Goal: Task Accomplishment & Management: Manage account settings

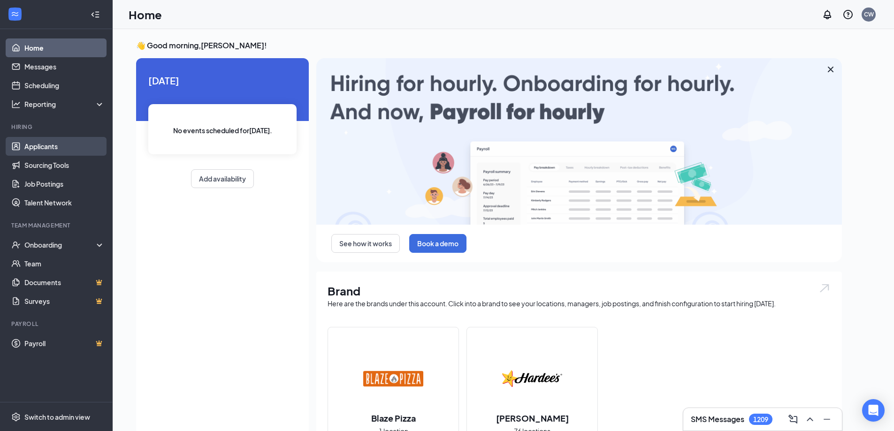
click at [61, 149] on link "Applicants" at bounding box center [64, 146] width 80 height 19
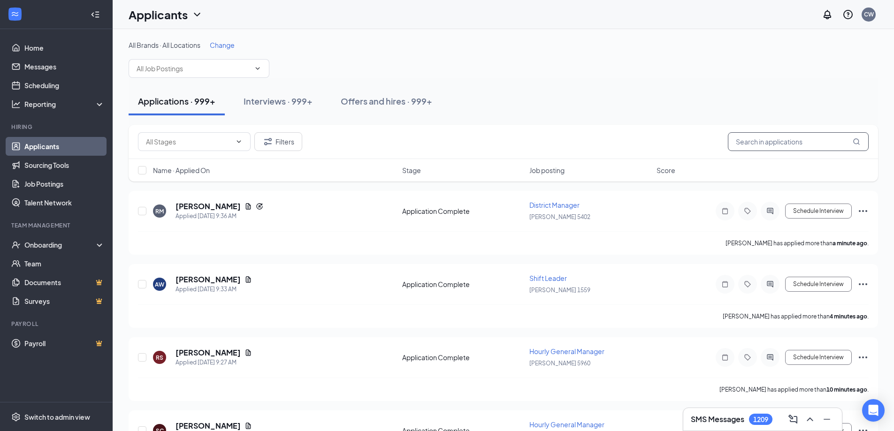
click at [755, 144] on input "text" at bounding box center [798, 141] width 141 height 19
click at [402, 100] on div "Offers and hires · 999+" at bounding box center [387, 101] width 92 height 12
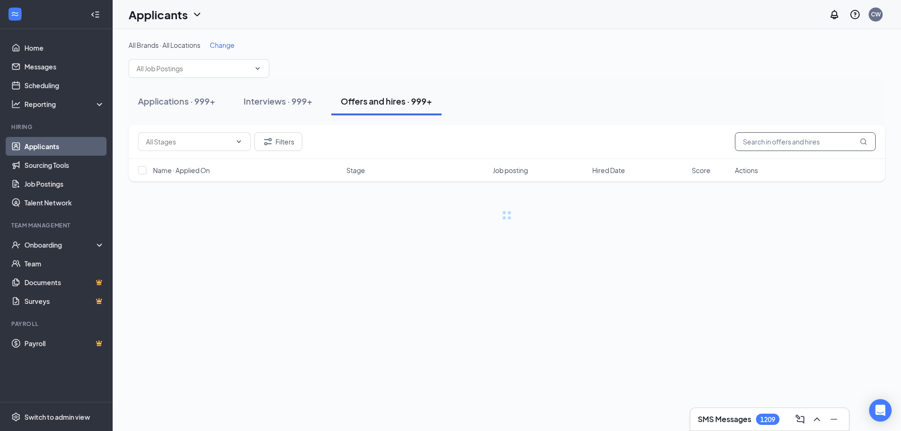
click at [798, 143] on input "text" at bounding box center [805, 141] width 141 height 19
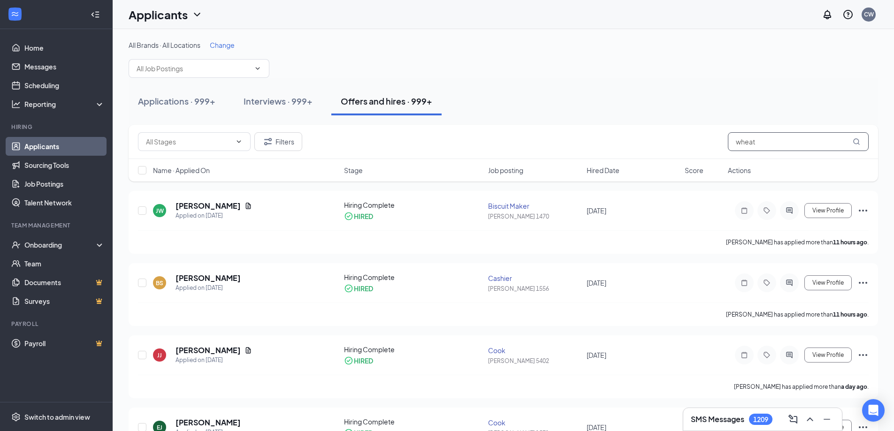
type input "wheat"
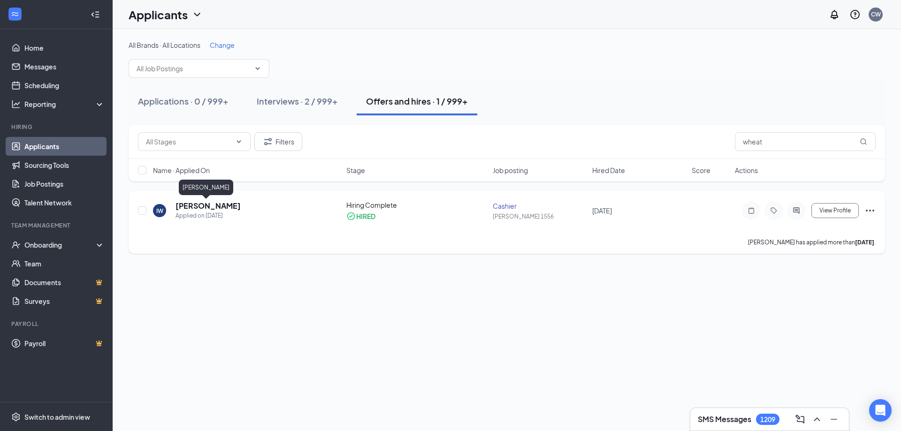
click at [197, 206] on h5 "[PERSON_NAME]" at bounding box center [208, 206] width 65 height 10
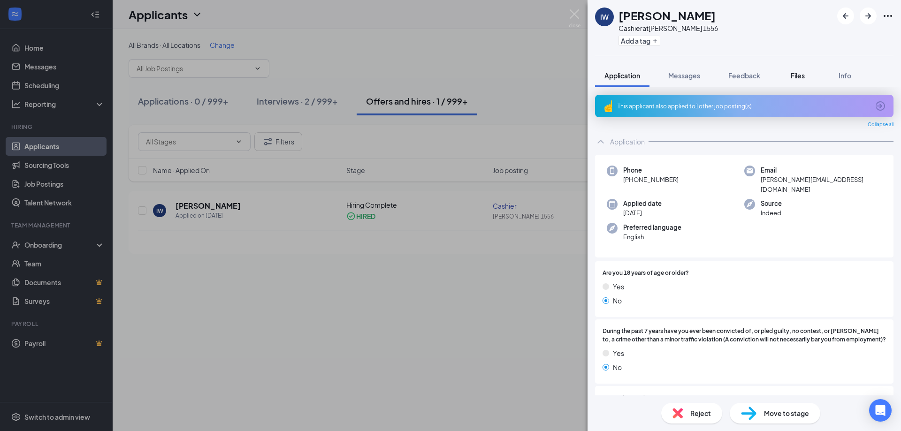
click at [804, 73] on span "Files" at bounding box center [798, 75] width 14 height 8
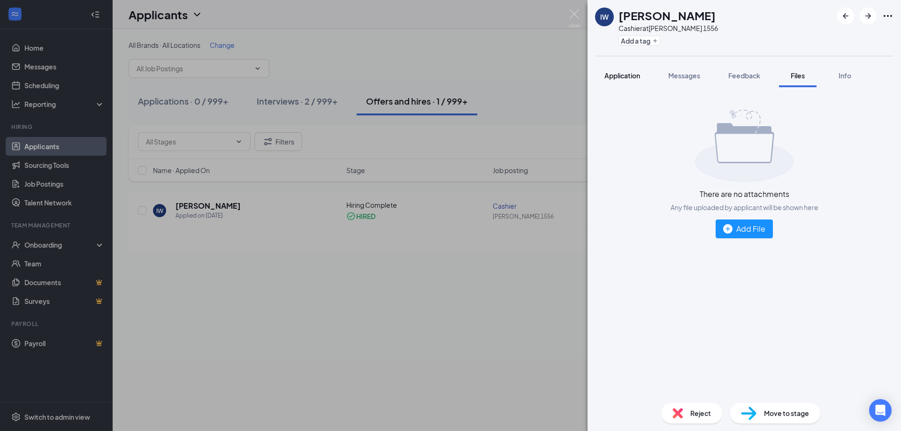
click at [632, 75] on span "Application" at bounding box center [622, 75] width 36 height 8
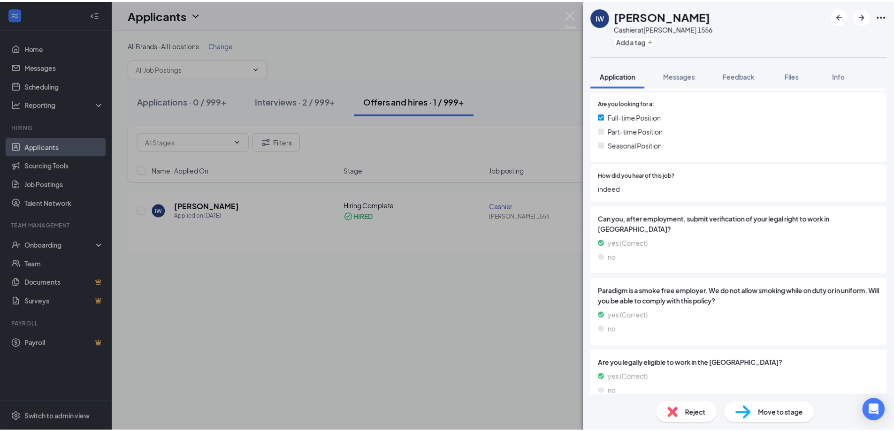
scroll to position [483, 0]
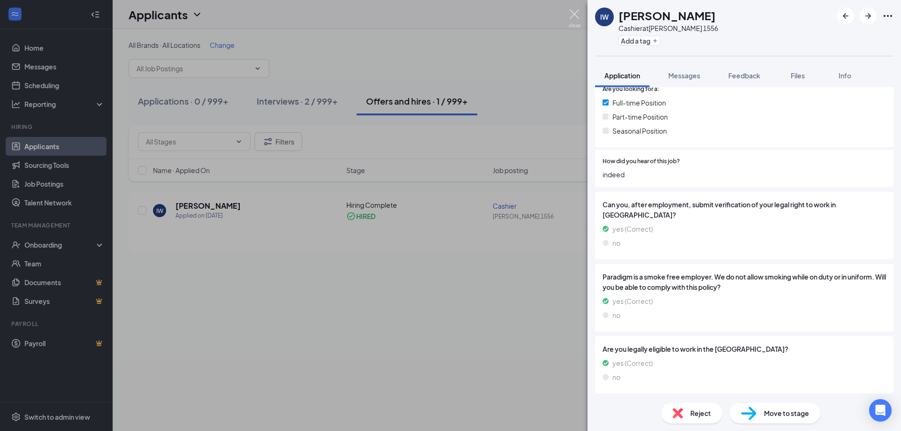
click at [576, 12] on img at bounding box center [575, 18] width 12 height 18
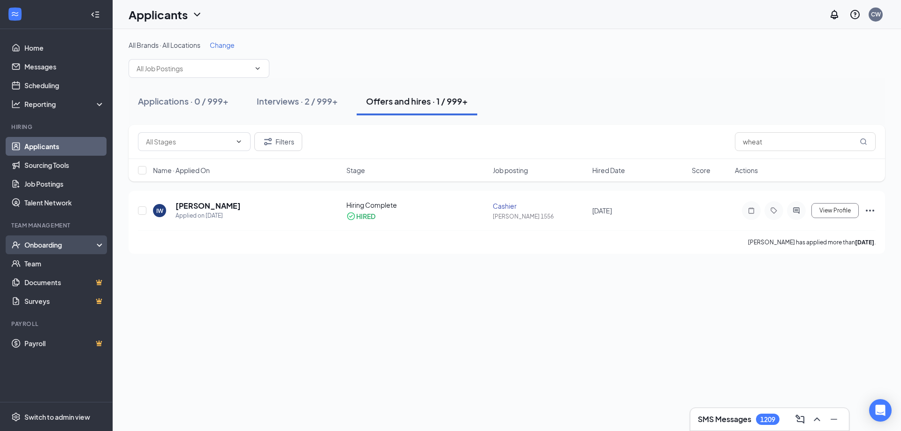
click at [63, 247] on div "Onboarding" at bounding box center [60, 244] width 72 height 9
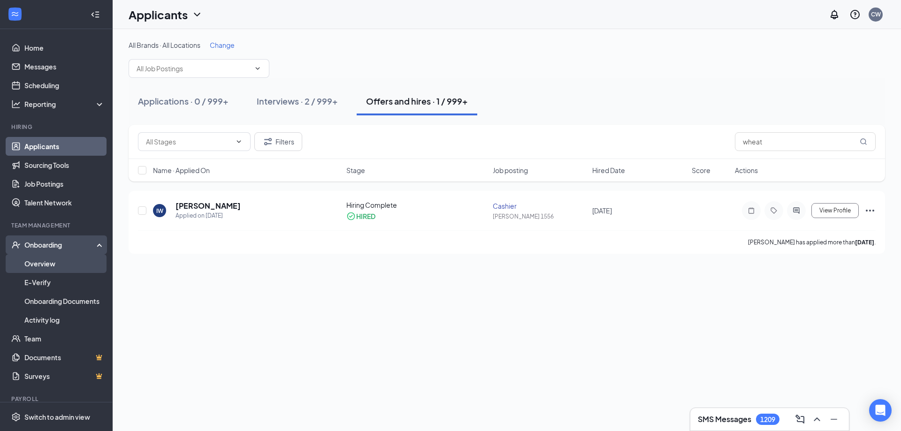
click at [48, 260] on link "Overview" at bounding box center [64, 263] width 80 height 19
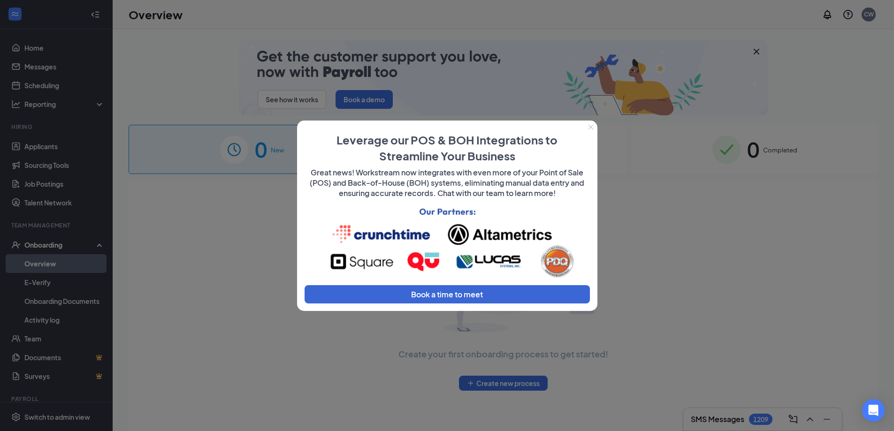
click at [593, 127] on icon "Close" at bounding box center [591, 127] width 6 height 6
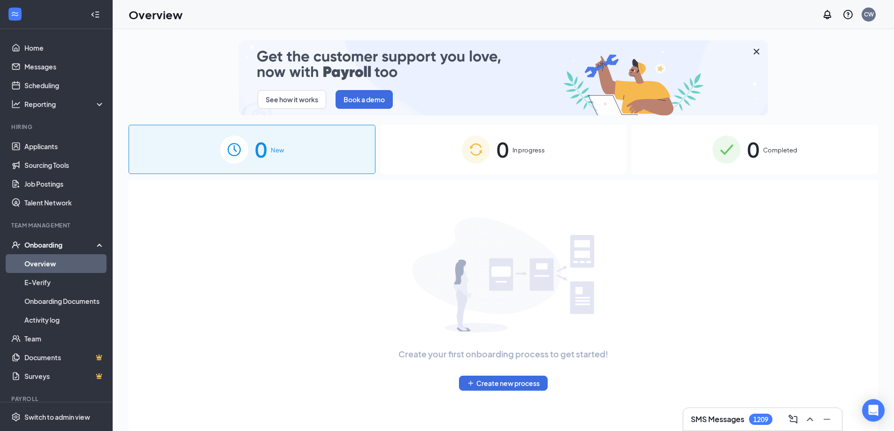
click at [784, 146] on span "Completed" at bounding box center [780, 149] width 34 height 9
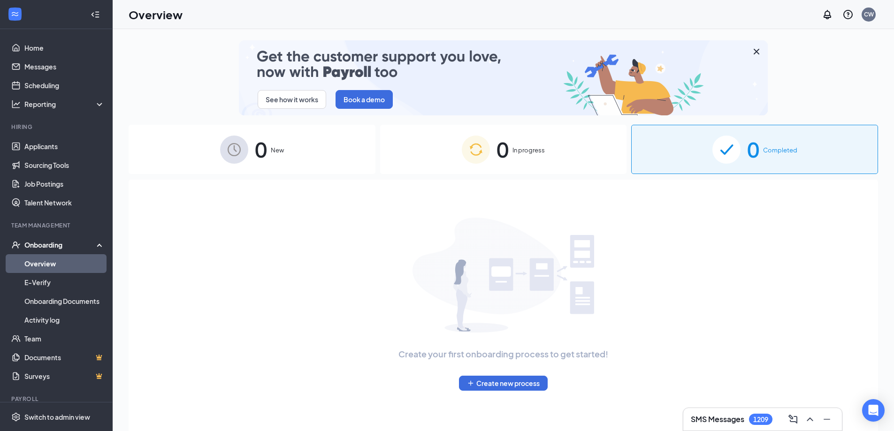
click at [784, 146] on span "Completed" at bounding box center [780, 149] width 34 height 9
click at [61, 295] on link "Onboarding Documents" at bounding box center [64, 301] width 80 height 19
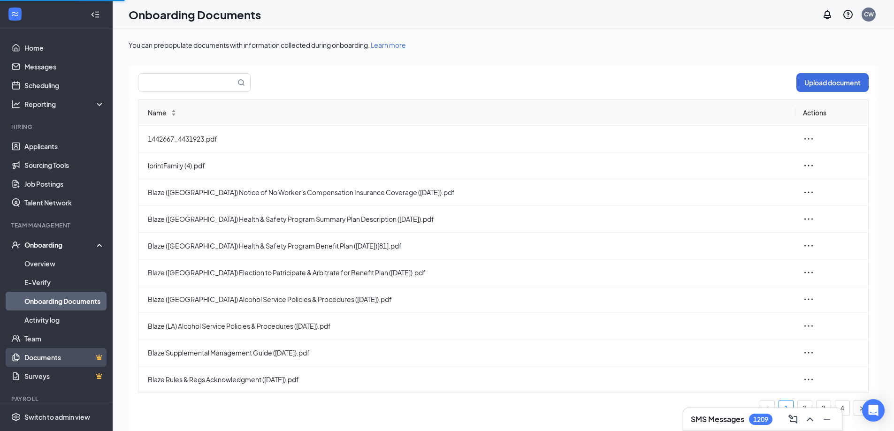
click at [59, 356] on link "Documents" at bounding box center [64, 357] width 80 height 19
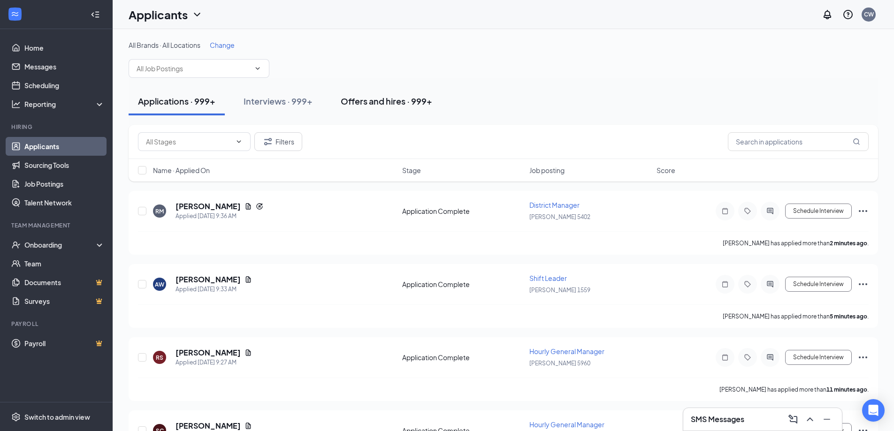
click at [407, 104] on div "Offers and hires · 999+" at bounding box center [387, 101] width 92 height 12
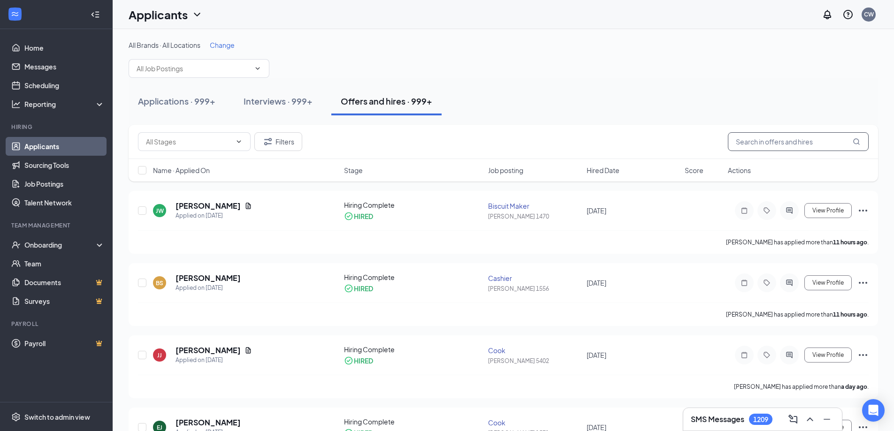
click at [759, 143] on input "text" at bounding box center [798, 141] width 141 height 19
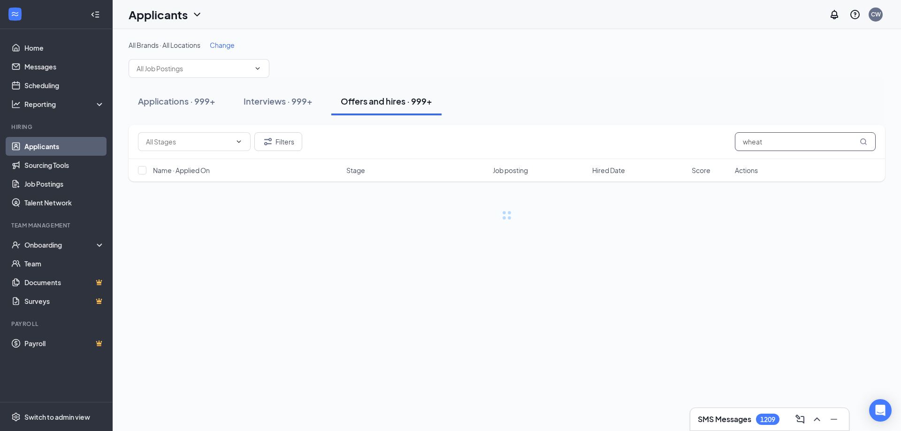
type input "wheat"
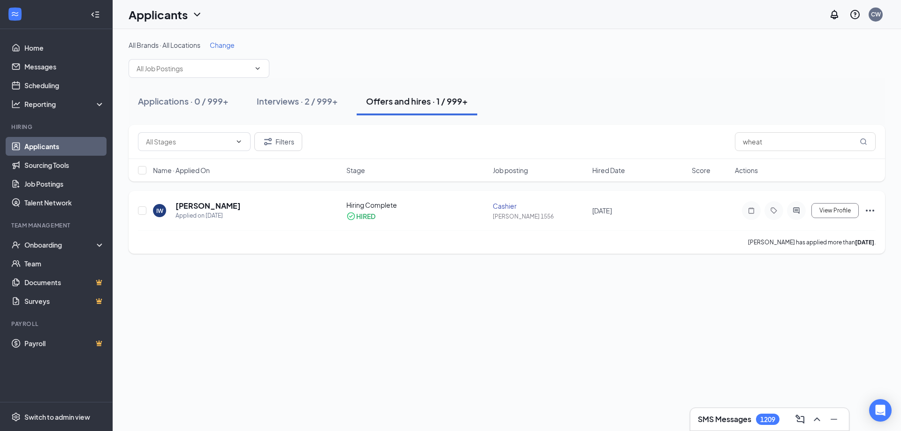
click at [871, 206] on icon "Ellipses" at bounding box center [869, 210] width 11 height 11
click at [193, 209] on h5 "[PERSON_NAME]" at bounding box center [208, 206] width 65 height 10
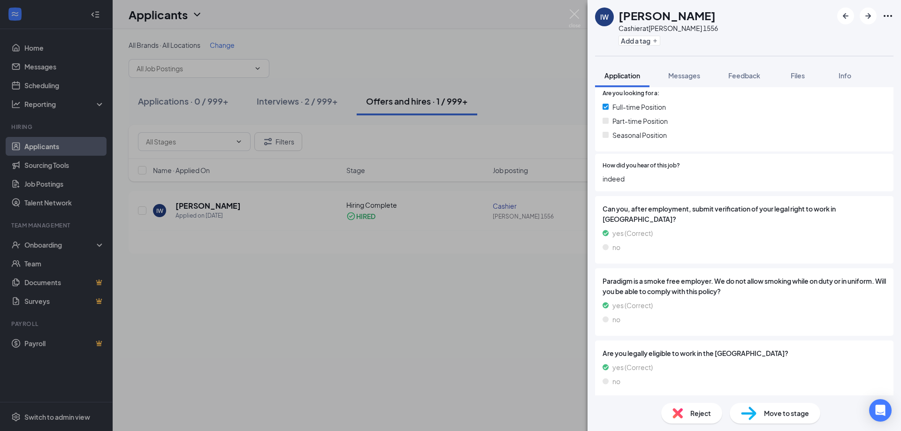
scroll to position [480, 0]
click at [810, 75] on button "Files" at bounding box center [798, 75] width 38 height 23
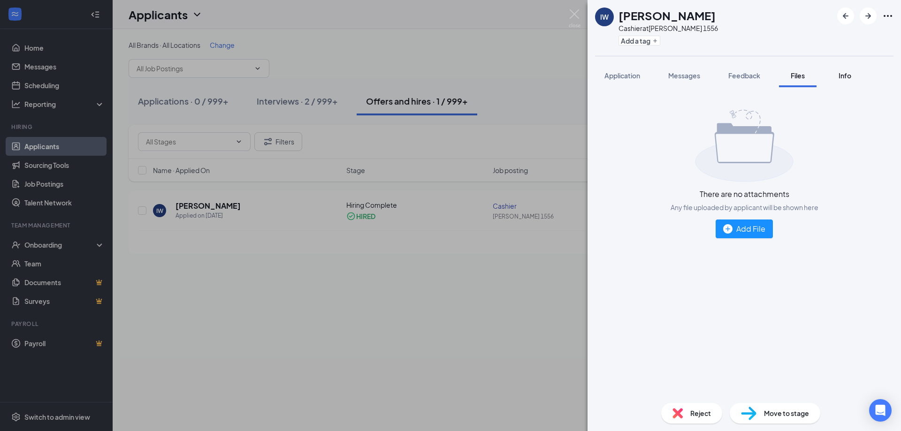
click at [839, 71] on div "Info" at bounding box center [844, 75] width 19 height 9
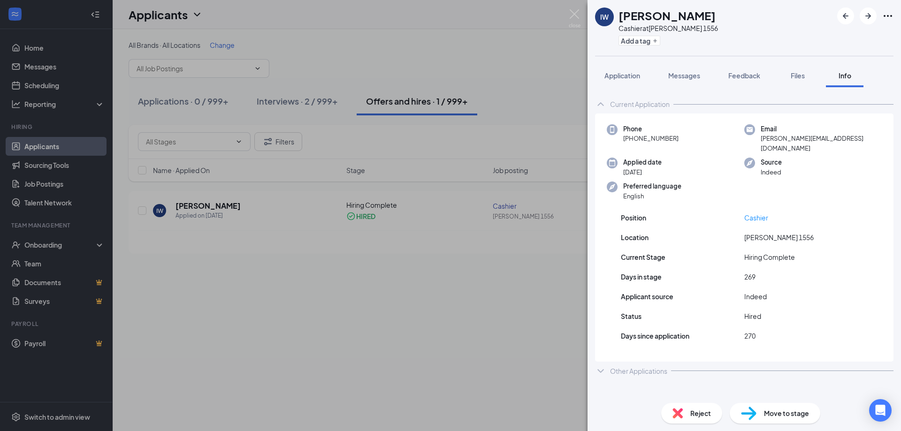
click at [381, 33] on div "IW Iyanna Wheat Cashier at Hardee's 1556 Add a tag Application Messages Feedbac…" at bounding box center [450, 215] width 901 height 431
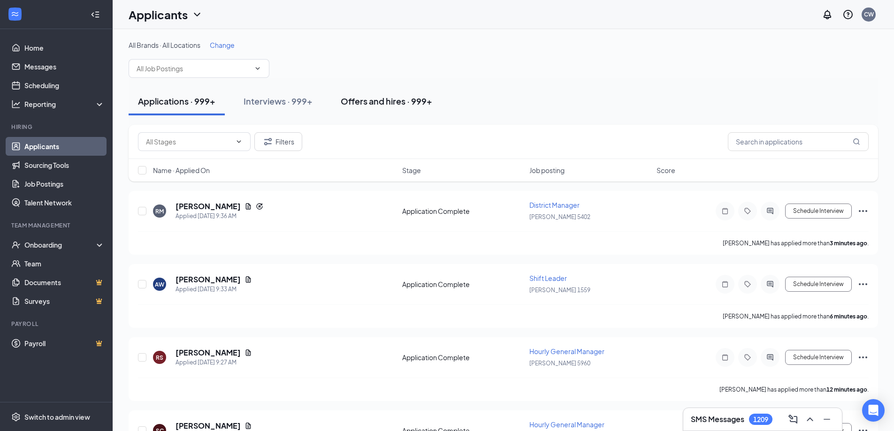
click at [388, 95] on button "Offers and hires · 999+" at bounding box center [386, 101] width 110 height 28
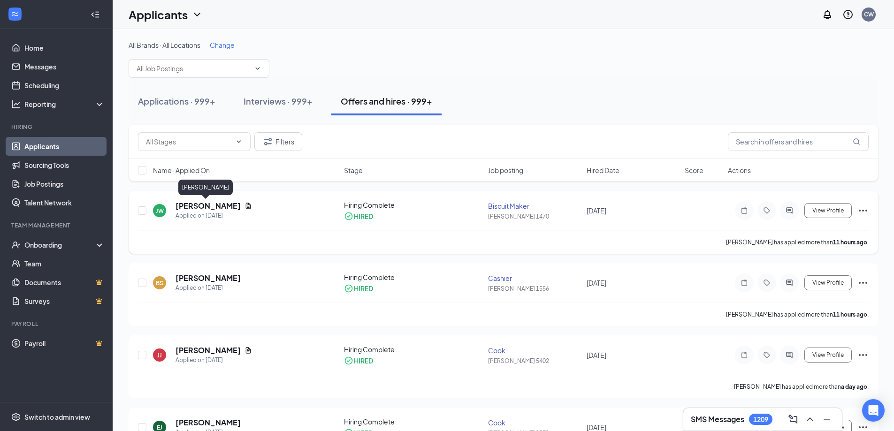
click at [203, 204] on h5 "[PERSON_NAME]" at bounding box center [208, 206] width 65 height 10
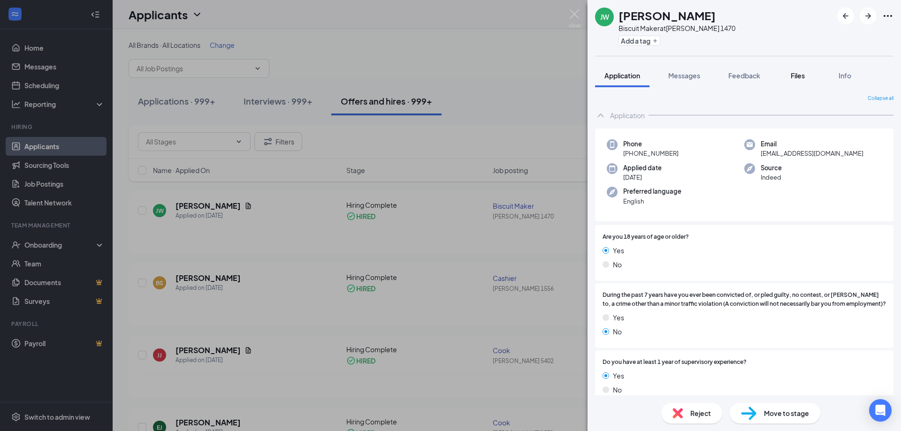
click at [811, 73] on button "Files" at bounding box center [798, 75] width 38 height 23
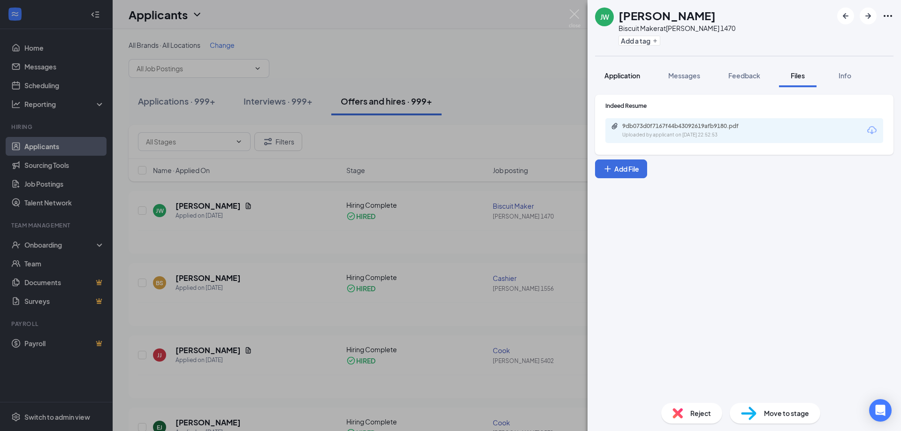
click at [631, 76] on span "Application" at bounding box center [622, 75] width 36 height 8
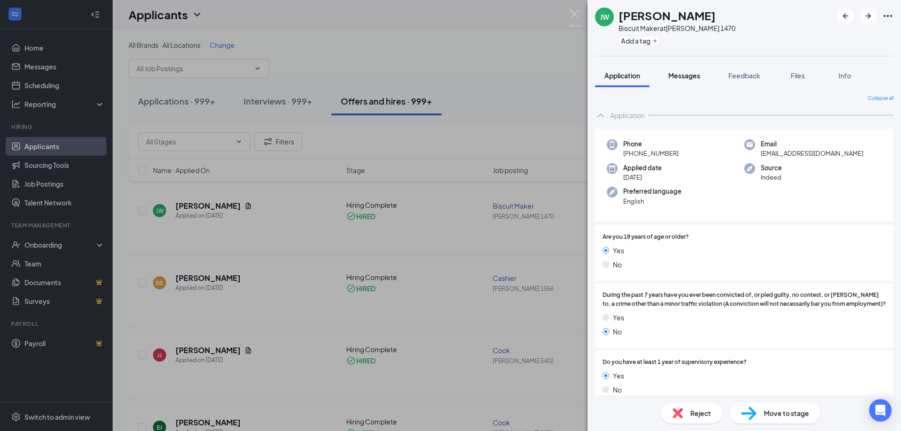
click at [703, 74] on button "Messages" at bounding box center [684, 75] width 51 height 23
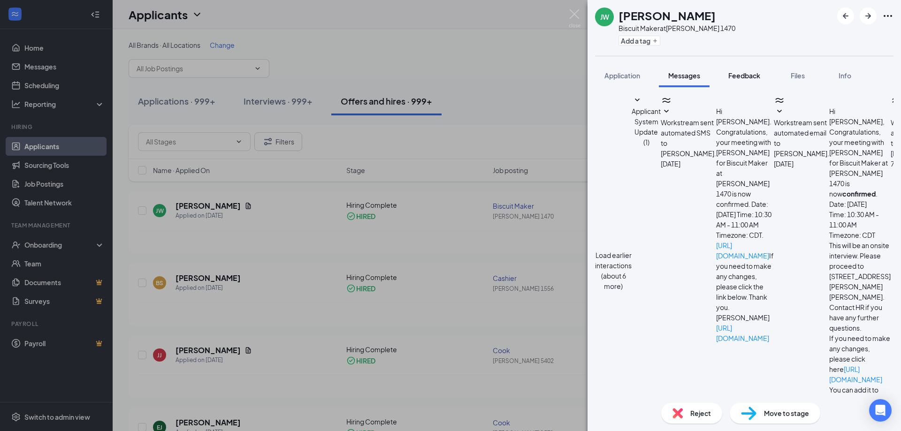
drag, startPoint x: 761, startPoint y: 71, endPoint x: 750, endPoint y: 85, distance: 17.7
click at [762, 72] on button "Feedback" at bounding box center [744, 75] width 51 height 23
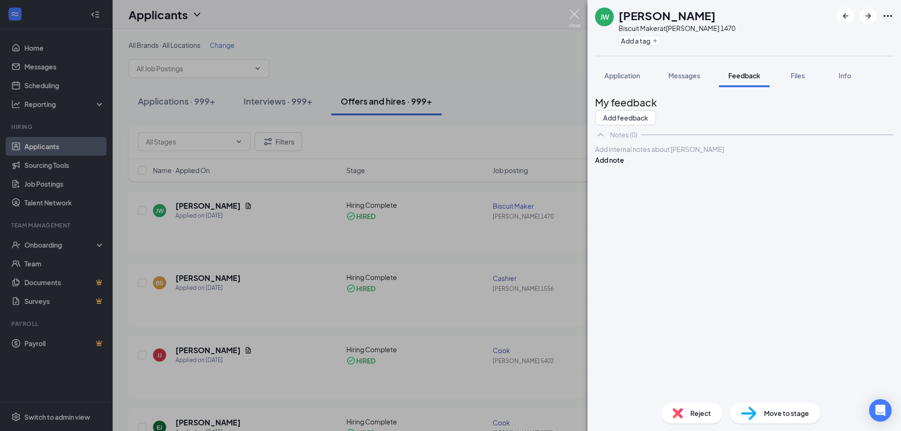
click at [577, 12] on img at bounding box center [575, 18] width 12 height 18
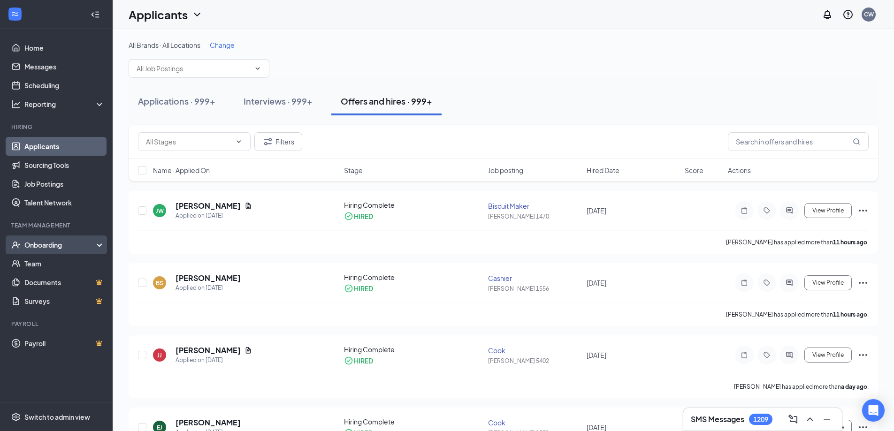
click at [97, 242] on div "Onboarding" at bounding box center [56, 245] width 113 height 19
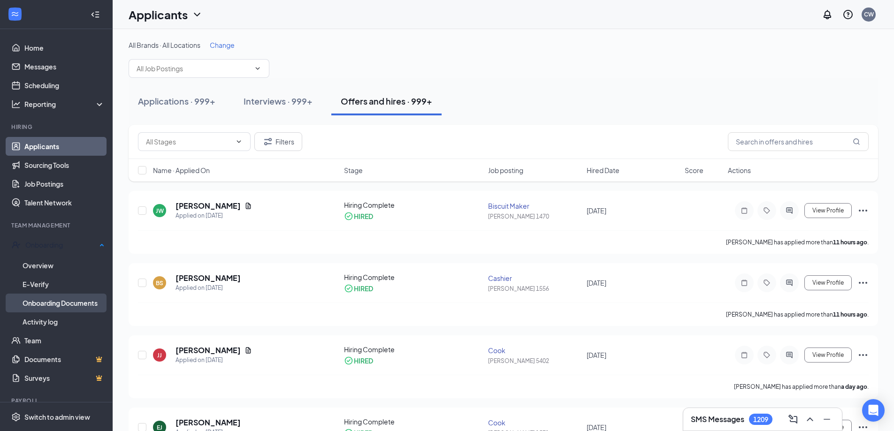
click at [59, 298] on link "Onboarding Documents" at bounding box center [64, 303] width 82 height 19
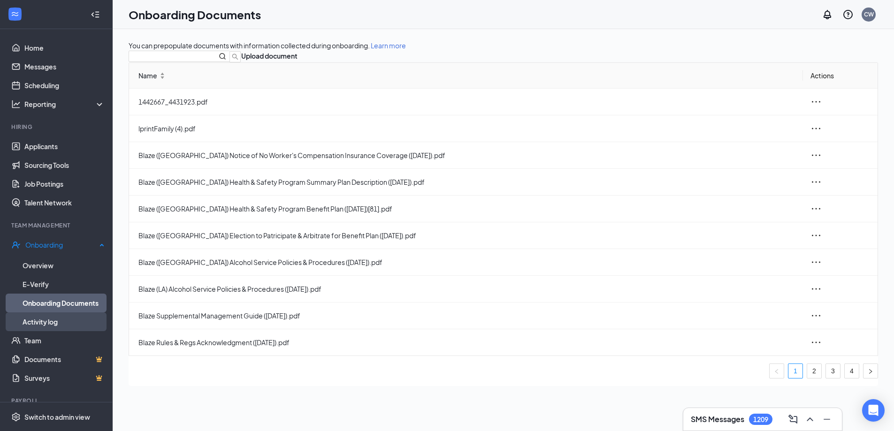
click at [53, 314] on link "Activity log" at bounding box center [64, 322] width 82 height 19
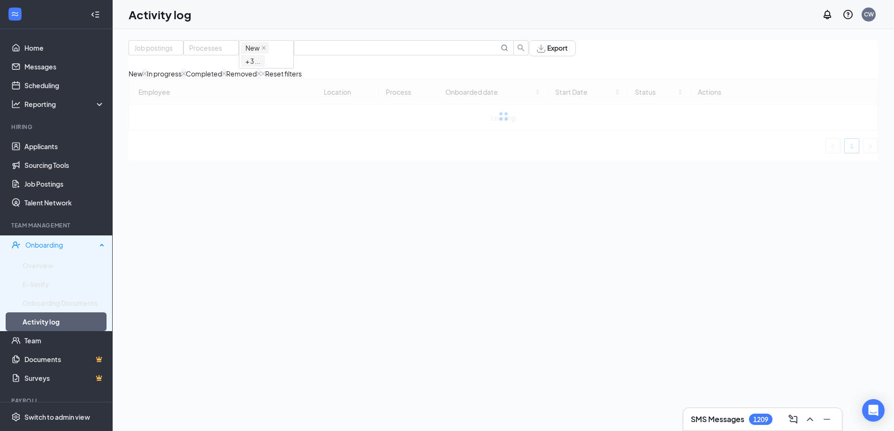
click at [49, 245] on div "Onboarding" at bounding box center [60, 244] width 71 height 9
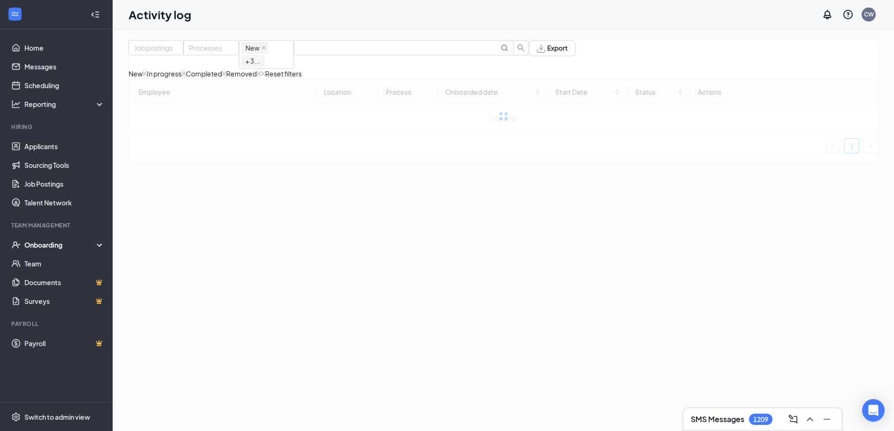
click at [45, 245] on div "Onboarding" at bounding box center [60, 244] width 72 height 9
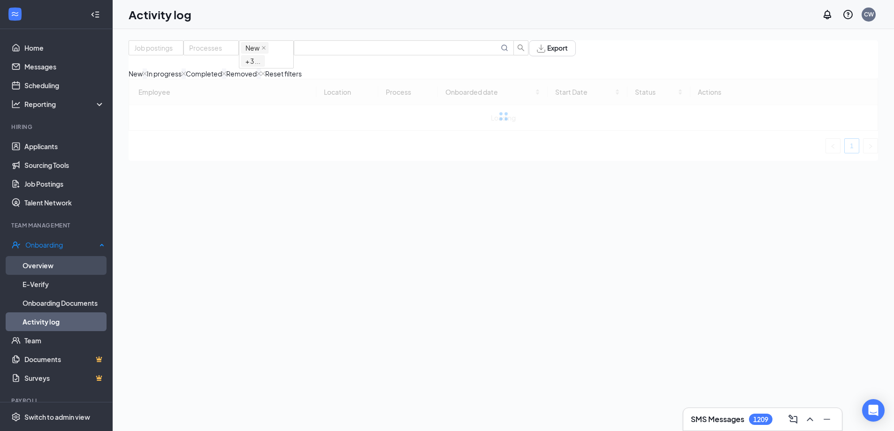
click at [46, 260] on link "Overview" at bounding box center [64, 265] width 82 height 19
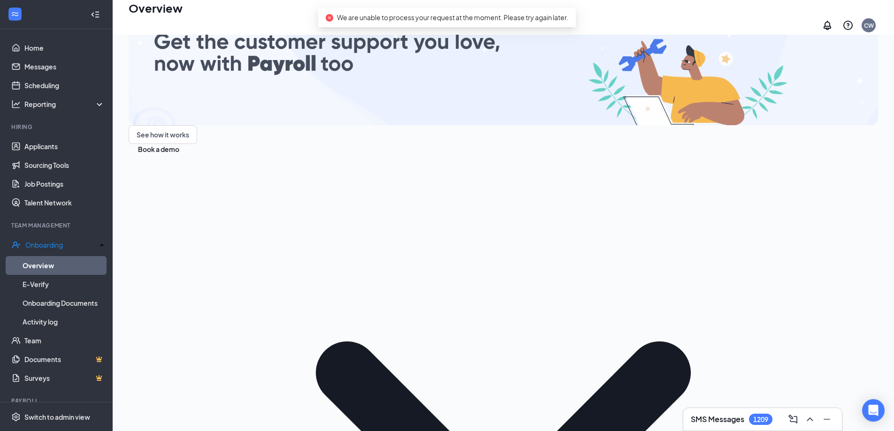
scroll to position [42, 0]
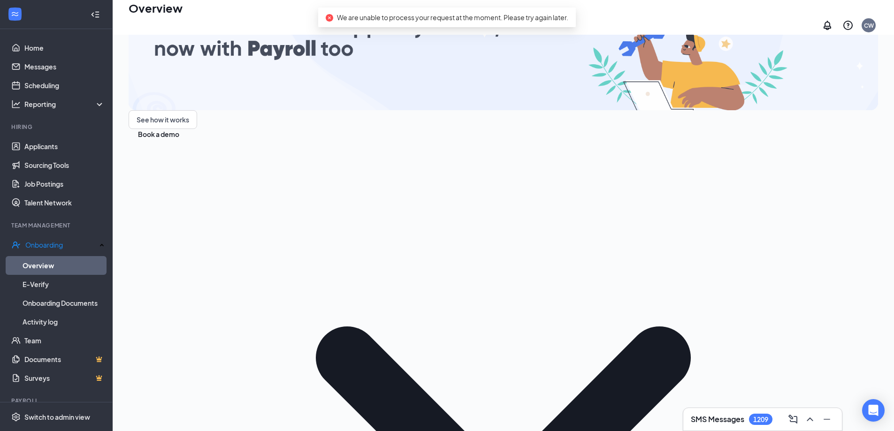
type input "wheat"
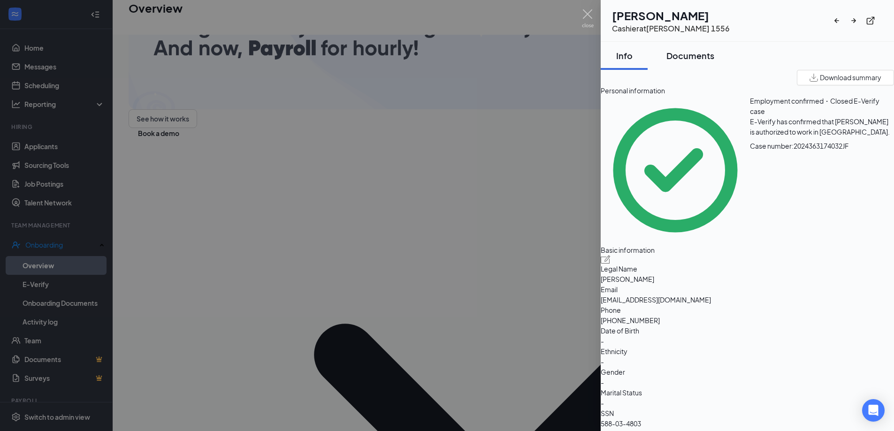
click at [687, 57] on div "Documents" at bounding box center [690, 56] width 48 height 12
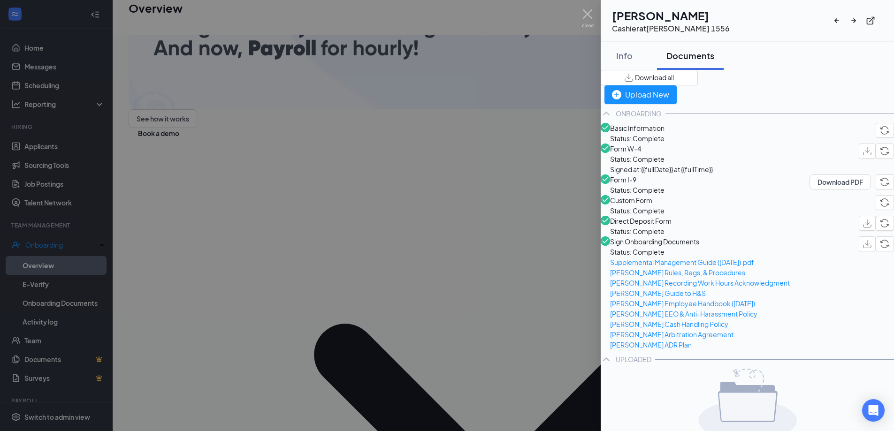
click at [664, 185] on span "Form I-9" at bounding box center [637, 180] width 54 height 10
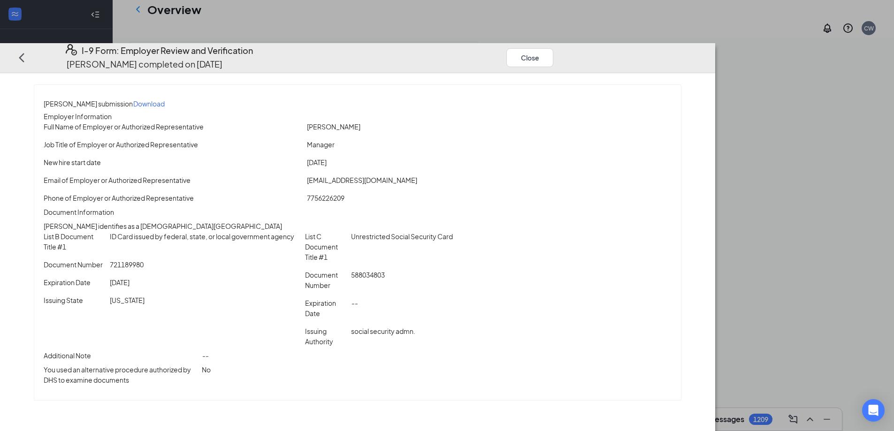
scroll to position [521, 0]
click at [553, 48] on button "Close" at bounding box center [529, 57] width 47 height 19
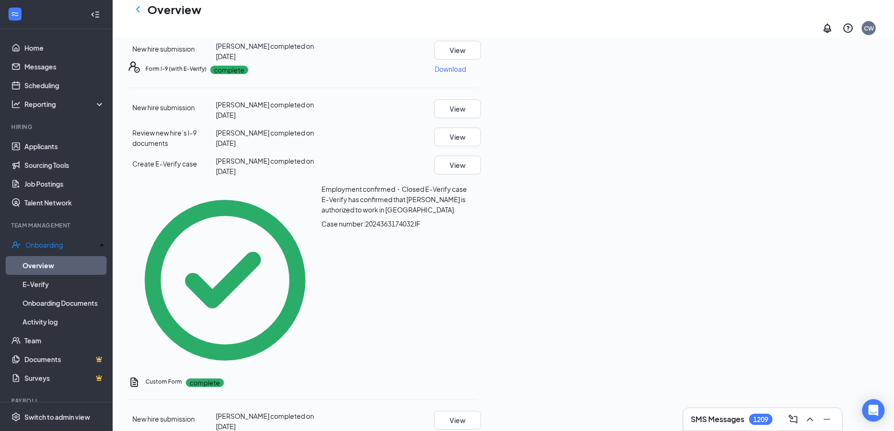
scroll to position [99, 0]
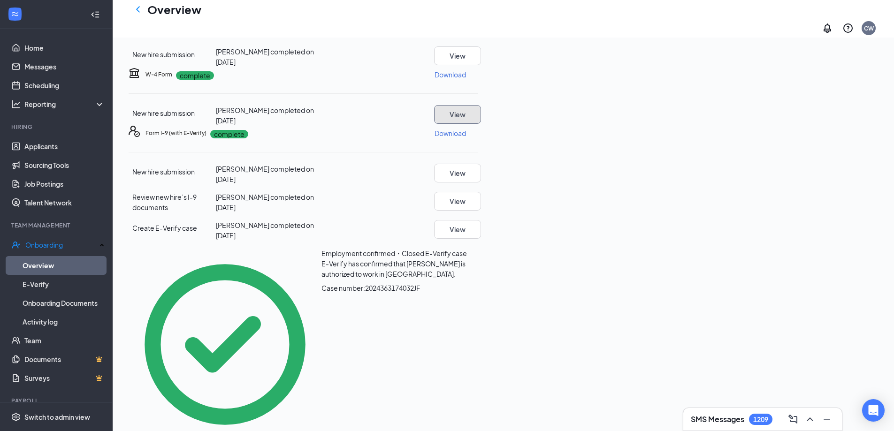
click at [481, 124] on button "View" at bounding box center [457, 114] width 47 height 19
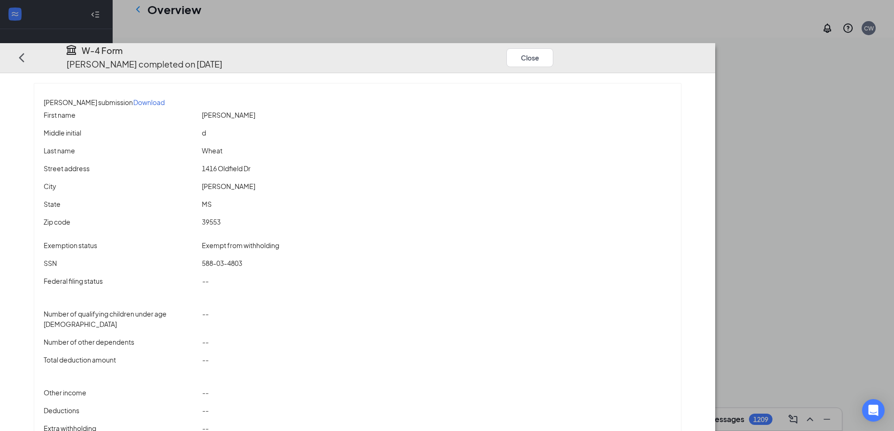
scroll to position [2, 0]
click at [553, 48] on button "Close" at bounding box center [529, 57] width 47 height 19
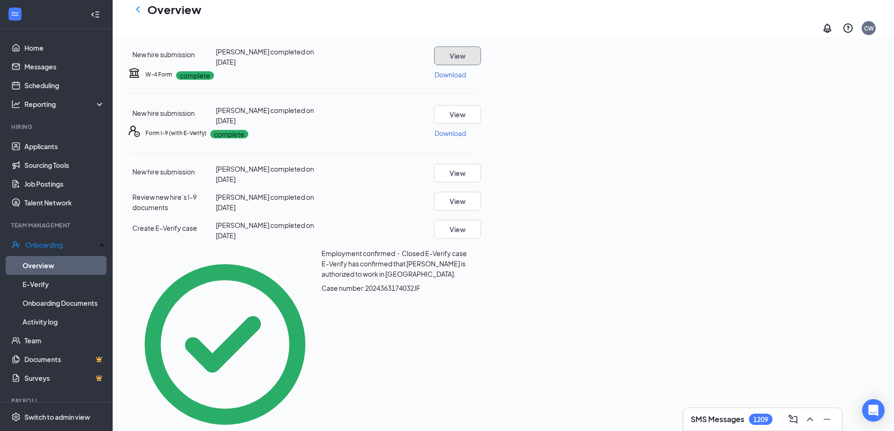
click at [481, 65] on button "View" at bounding box center [457, 55] width 47 height 19
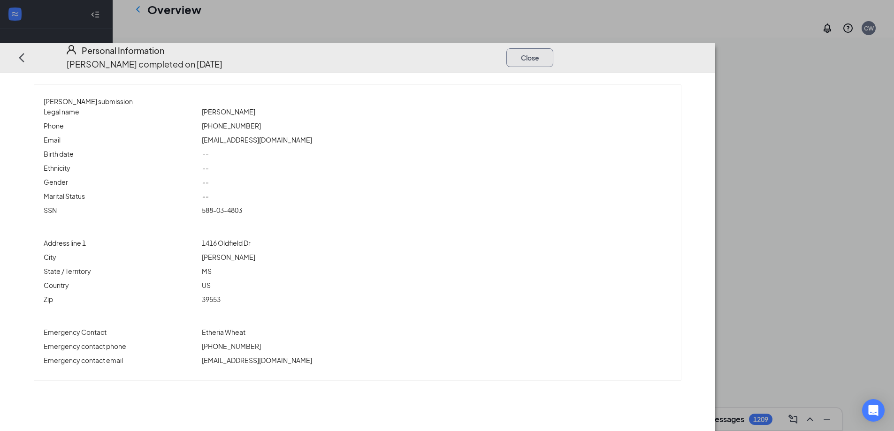
click at [553, 48] on button "Close" at bounding box center [529, 57] width 47 height 19
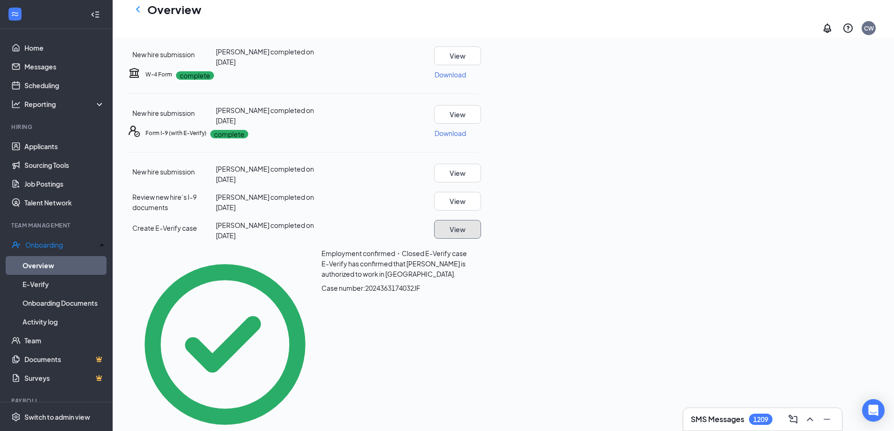
click at [481, 239] on button "View" at bounding box center [457, 229] width 47 height 19
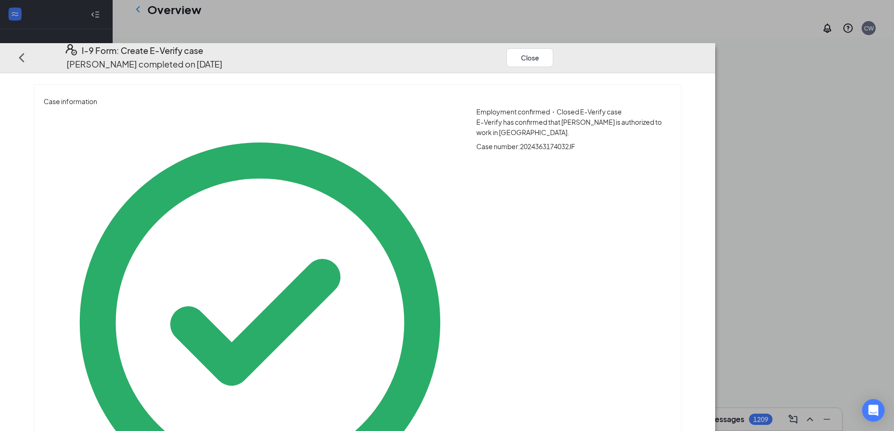
drag, startPoint x: 386, startPoint y: 325, endPoint x: 346, endPoint y: 323, distance: 39.9
